Goal: Task Accomplishment & Management: Complete application form

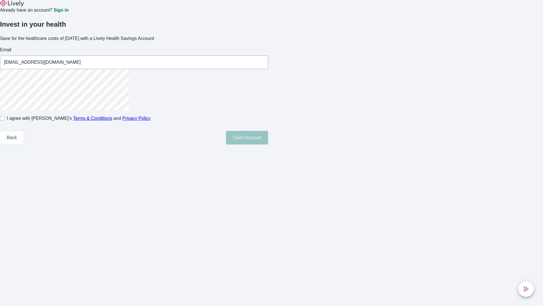
click at [5, 121] on input "I agree with Lively’s Terms & Conditions and Privacy Policy" at bounding box center [2, 118] width 5 height 5
checkbox input "true"
click at [268, 144] on button "Open Account" at bounding box center [247, 138] width 42 height 14
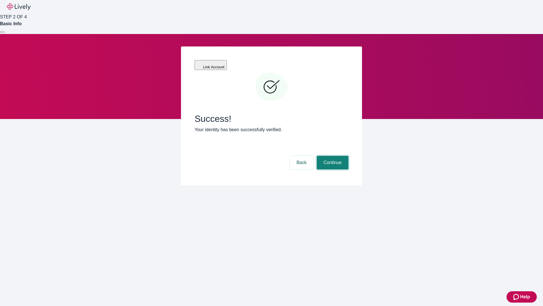
click at [332, 156] on button "Continue" at bounding box center [333, 163] width 32 height 14
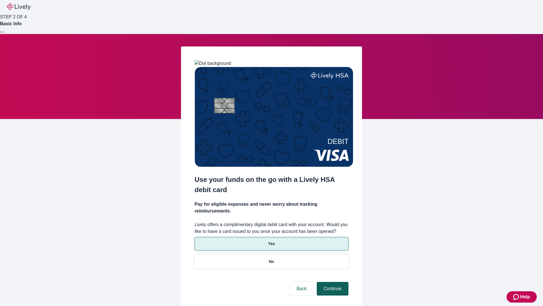
click at [271, 241] on p "Yes" at bounding box center [271, 244] width 7 height 6
click at [332, 282] on button "Continue" at bounding box center [333, 289] width 32 height 14
